Goal: Entertainment & Leisure: Consume media (video, audio)

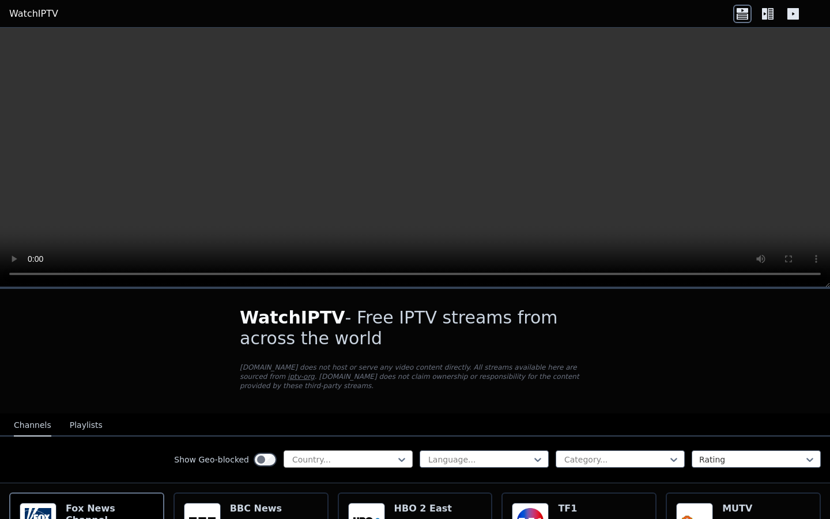
click at [356, 460] on div at bounding box center [343, 460] width 105 height 12
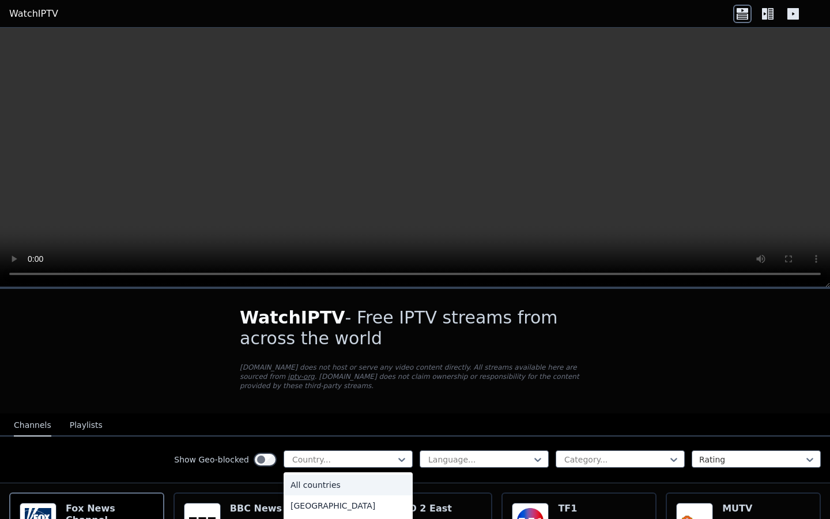
click at [331, 483] on div "All countries" at bounding box center [348, 485] width 129 height 21
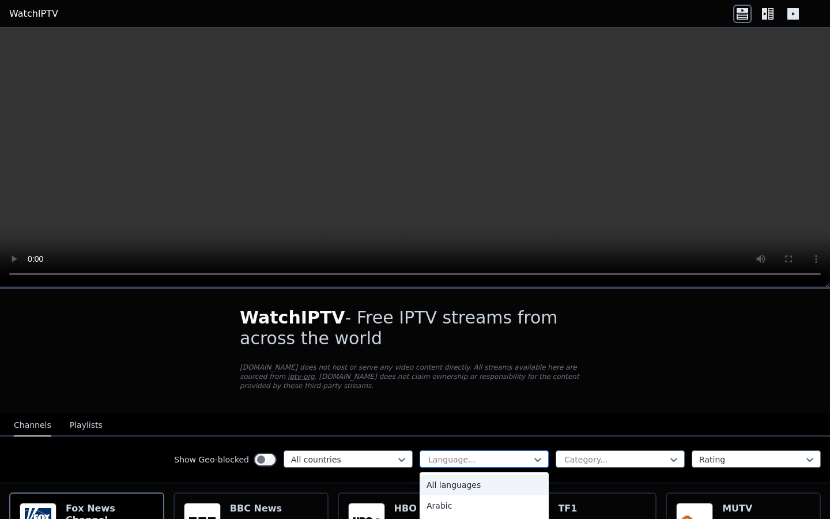
click at [486, 461] on div at bounding box center [479, 460] width 105 height 12
click at [465, 486] on div "All languages" at bounding box center [484, 485] width 129 height 21
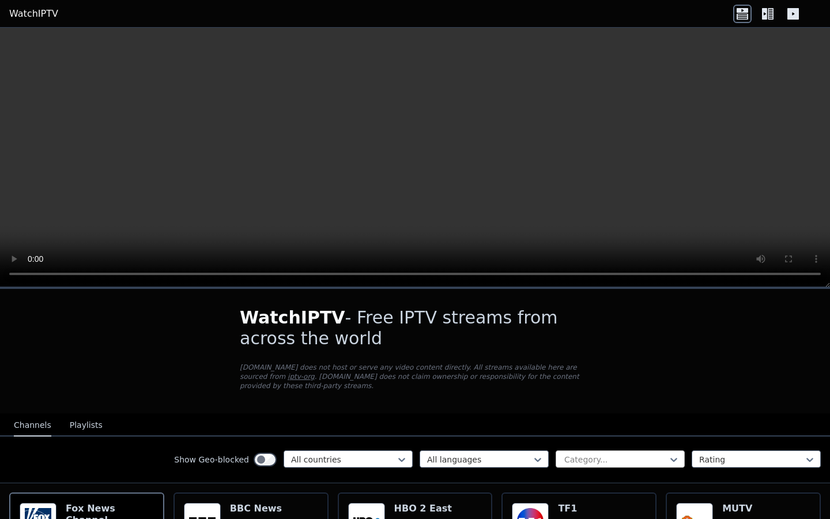
click at [606, 465] on div "Category..." at bounding box center [620, 458] width 129 height 17
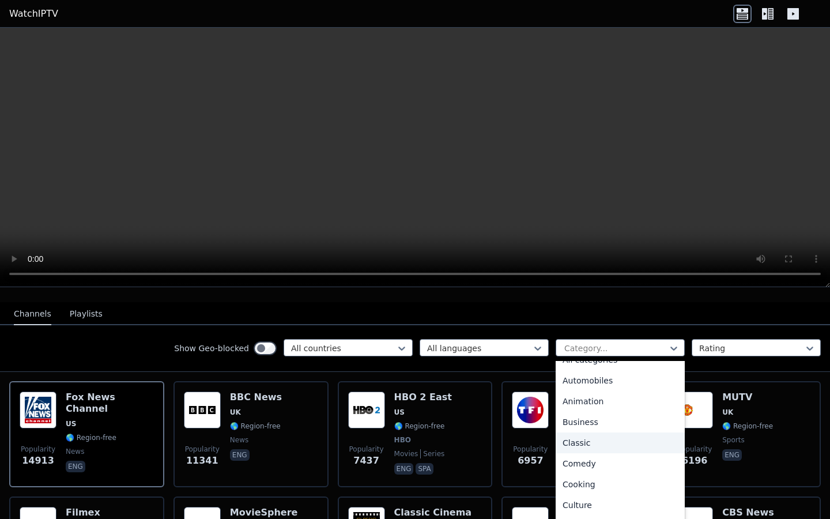
scroll to position [17, 0]
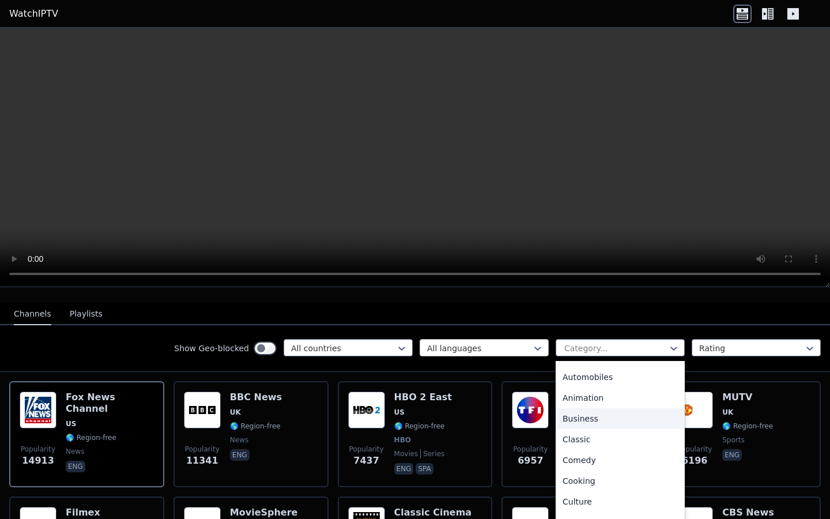
click at [504, 348] on div at bounding box center [479, 349] width 105 height 12
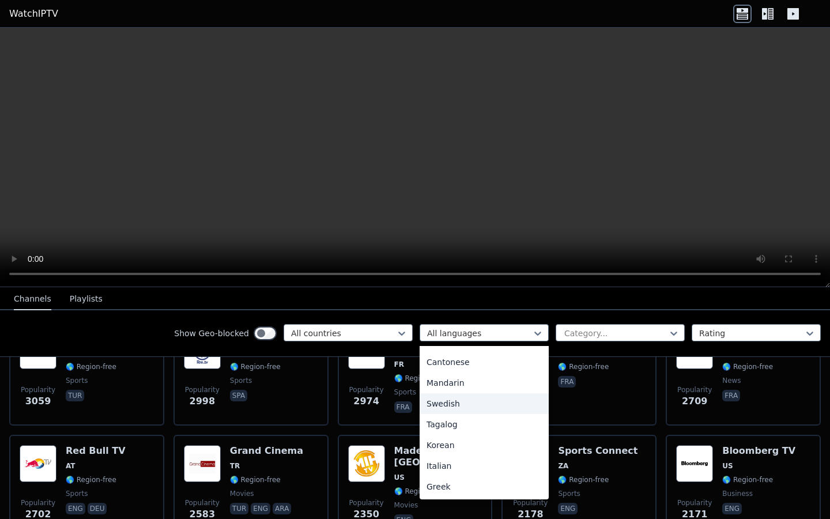
scroll to position [393, 0]
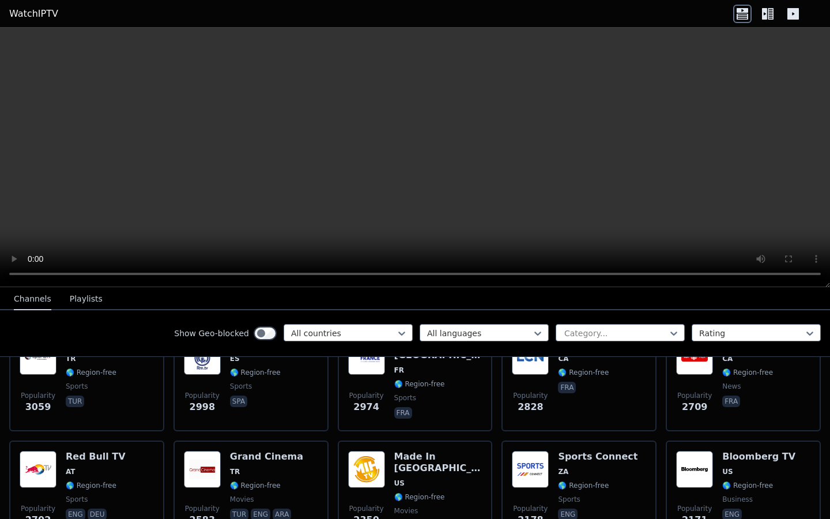
click at [710, 296] on nav "Channels Playlists" at bounding box center [415, 298] width 830 height 23
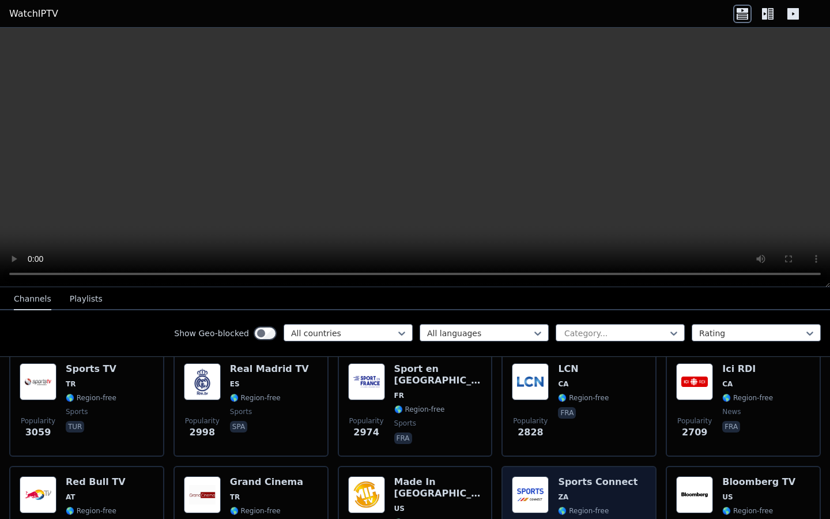
scroll to position [356, 0]
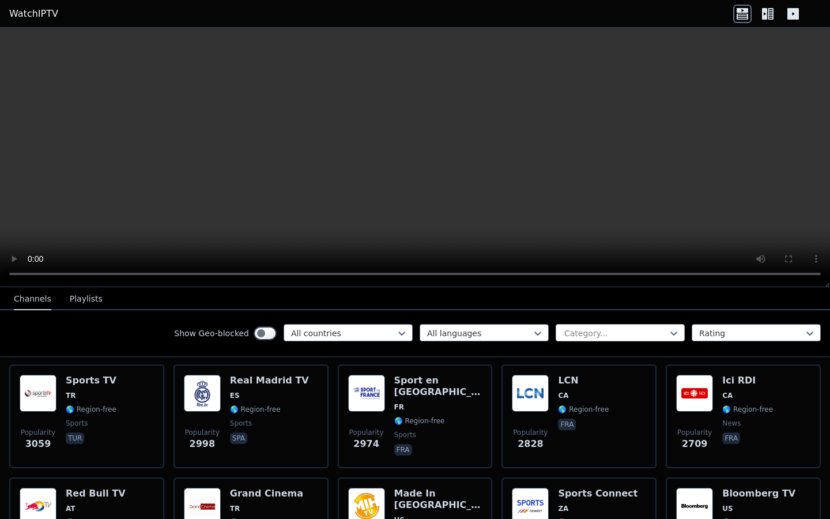
click at [647, 328] on div at bounding box center [615, 334] width 105 height 12
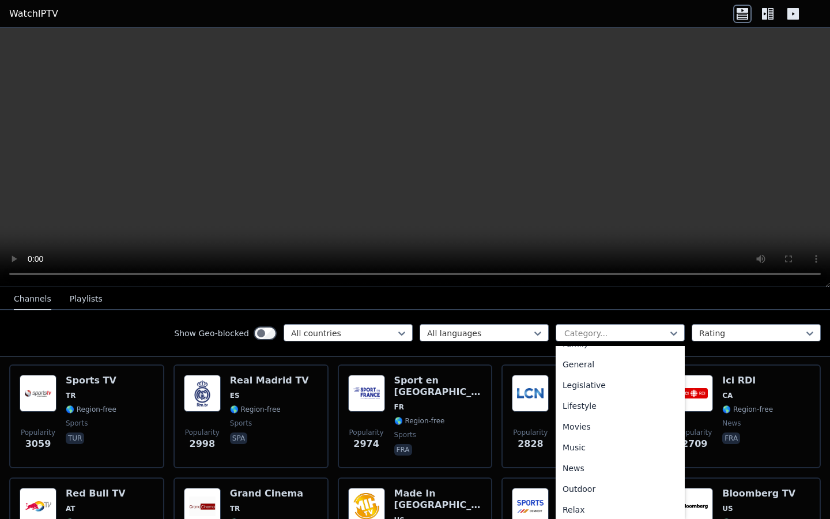
scroll to position [245, 0]
click at [595, 423] on div "Movies" at bounding box center [620, 425] width 129 height 21
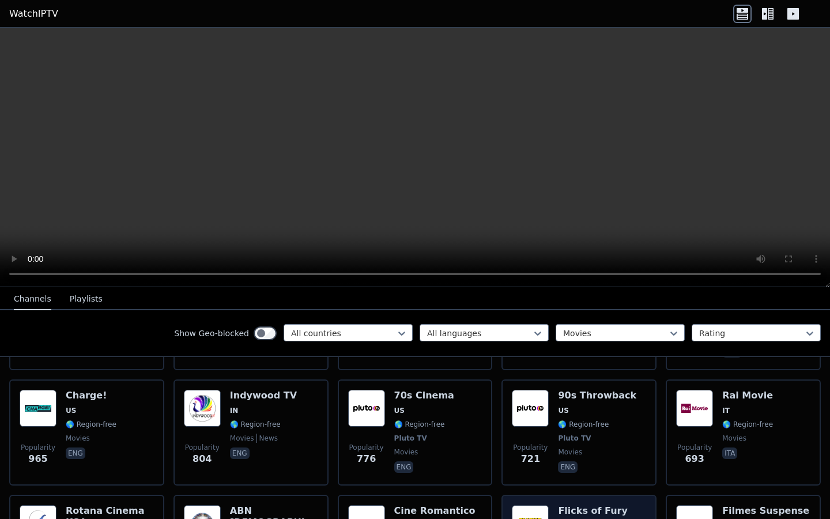
scroll to position [444, 0]
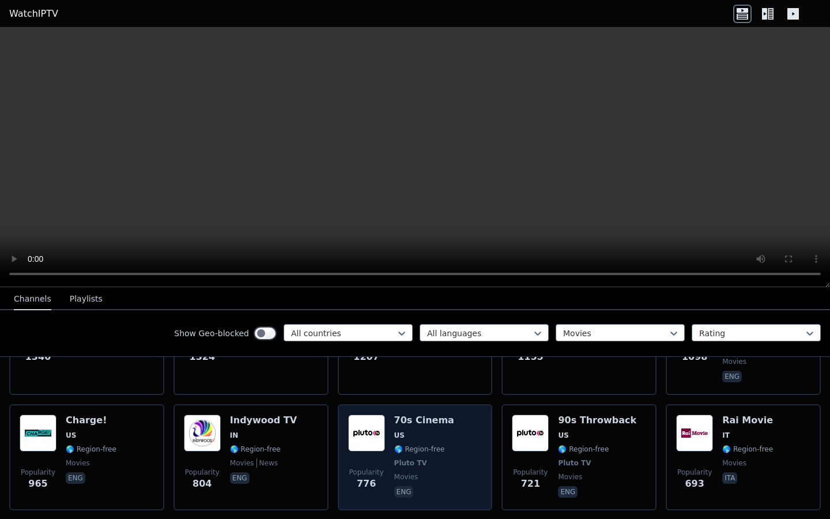
click at [415, 415] on h6 "70s Cinema" at bounding box center [424, 421] width 60 height 12
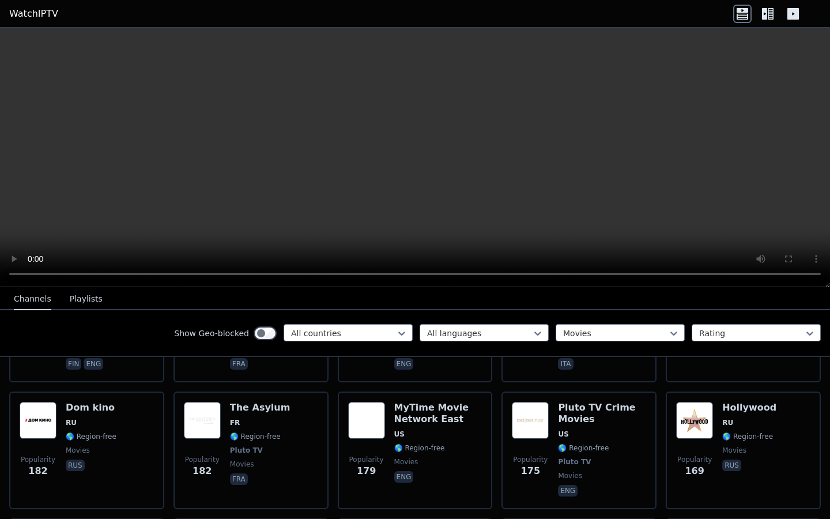
scroll to position [1814, 0]
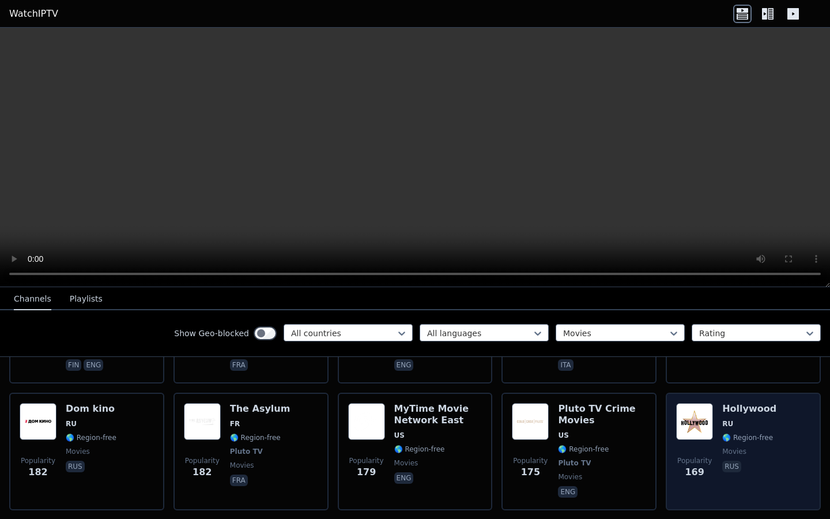
click at [702, 403] on img at bounding box center [695, 421] width 37 height 37
click at [747, 403] on h6 "Hollywood" at bounding box center [750, 409] width 54 height 12
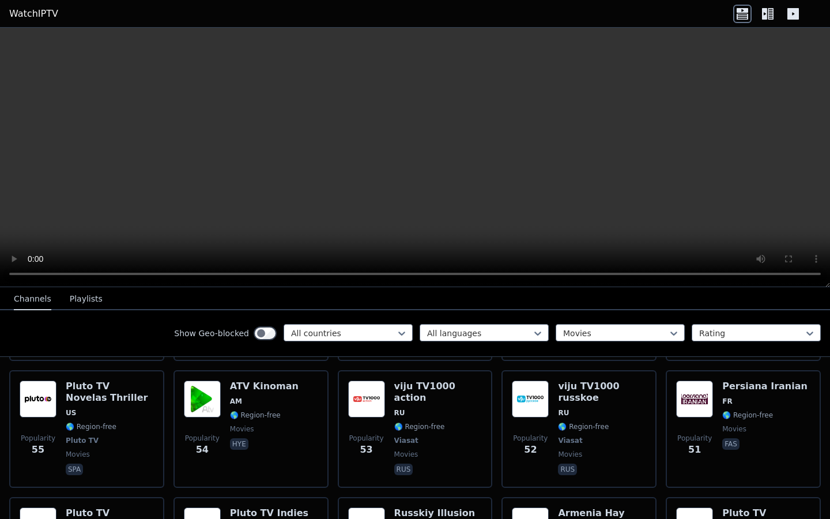
scroll to position [4087, 0]
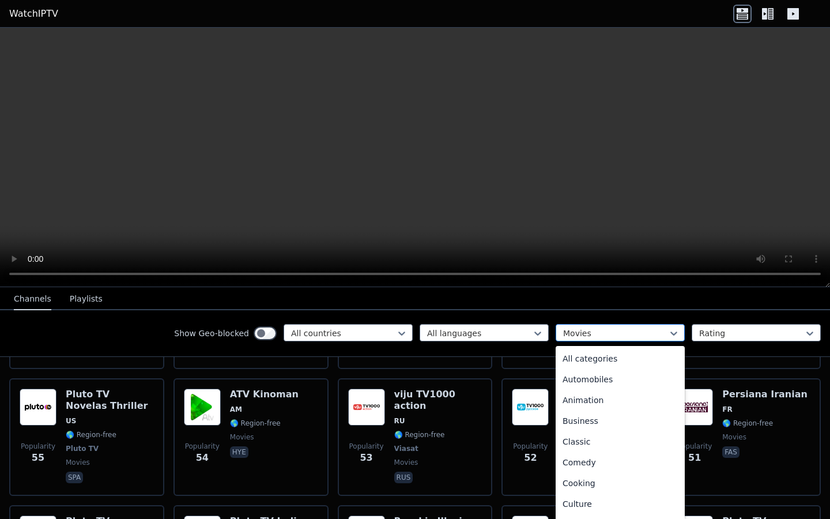
click at [656, 331] on div at bounding box center [615, 334] width 105 height 12
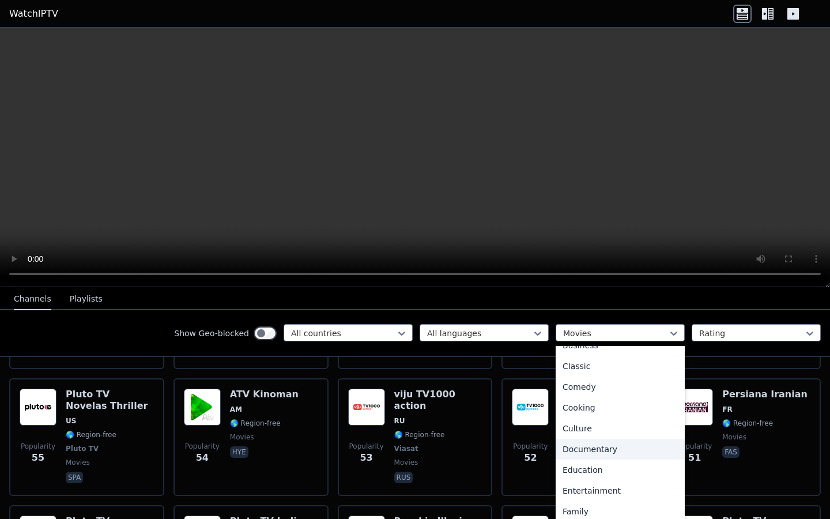
scroll to position [101, 0]
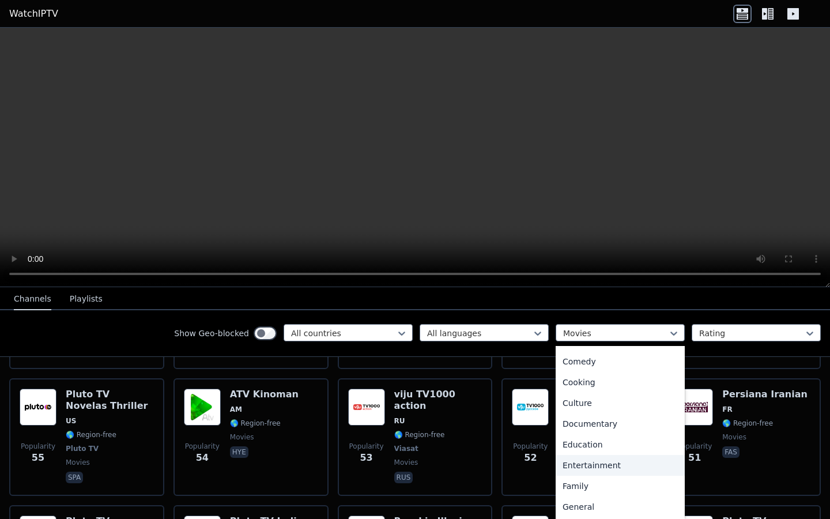
click at [597, 468] on div "Entertainment" at bounding box center [620, 465] width 129 height 21
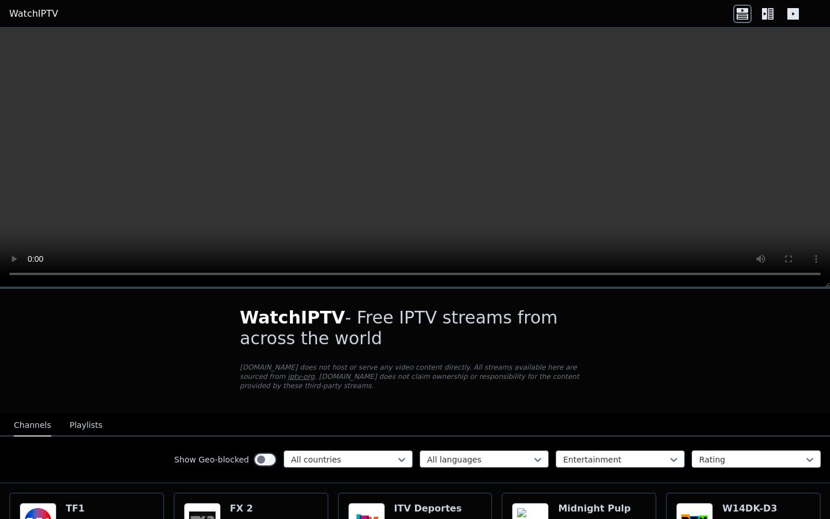
click at [731, 454] on div at bounding box center [752, 460] width 105 height 12
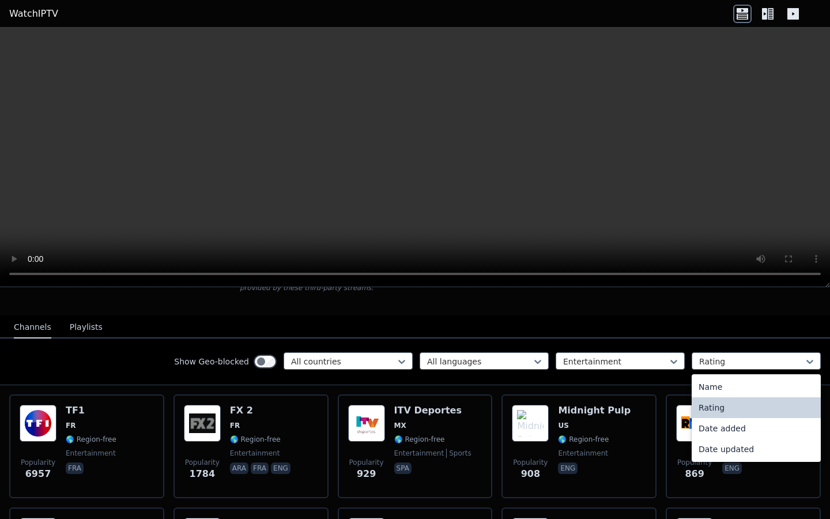
scroll to position [100, 0]
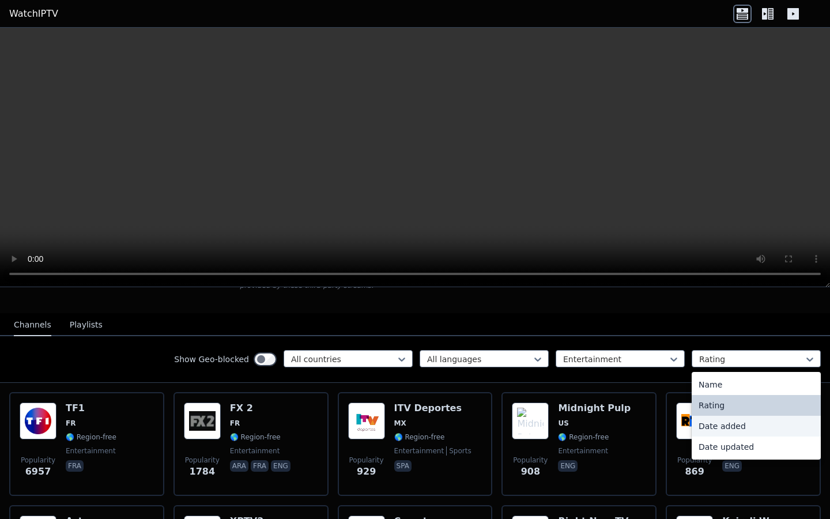
click at [775, 325] on nav "Channels Playlists" at bounding box center [415, 324] width 830 height 23
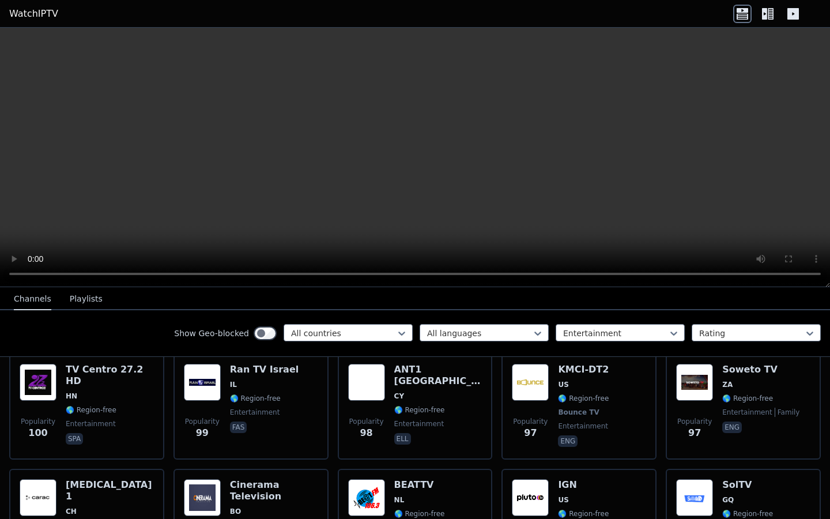
scroll to position [1405, 0]
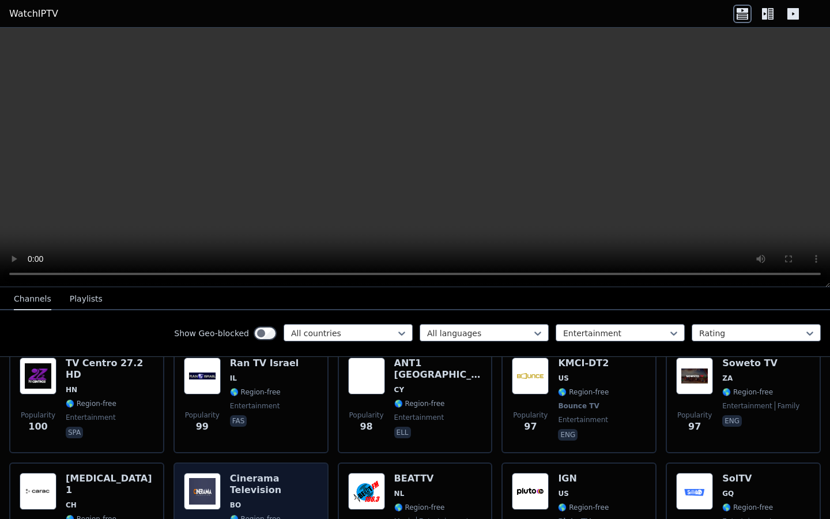
click at [293, 477] on h6 "Cinerama Television" at bounding box center [274, 484] width 88 height 23
